Goal: Entertainment & Leisure: Consume media (video, audio)

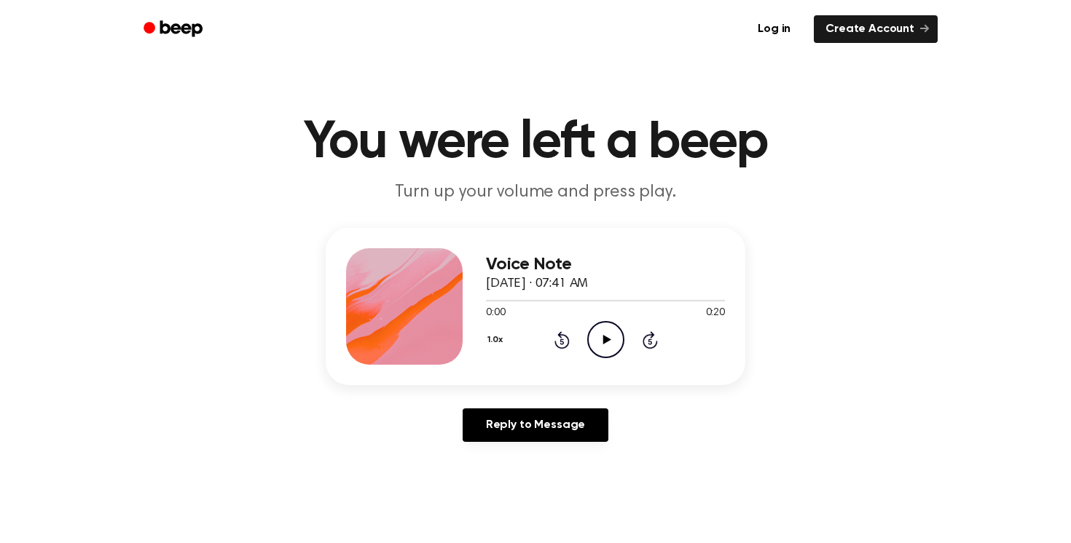
click at [601, 337] on icon "Play Audio" at bounding box center [605, 339] width 37 height 37
click at [597, 339] on icon "Play Audio" at bounding box center [605, 339] width 37 height 37
